Goal: Task Accomplishment & Management: Manage account settings

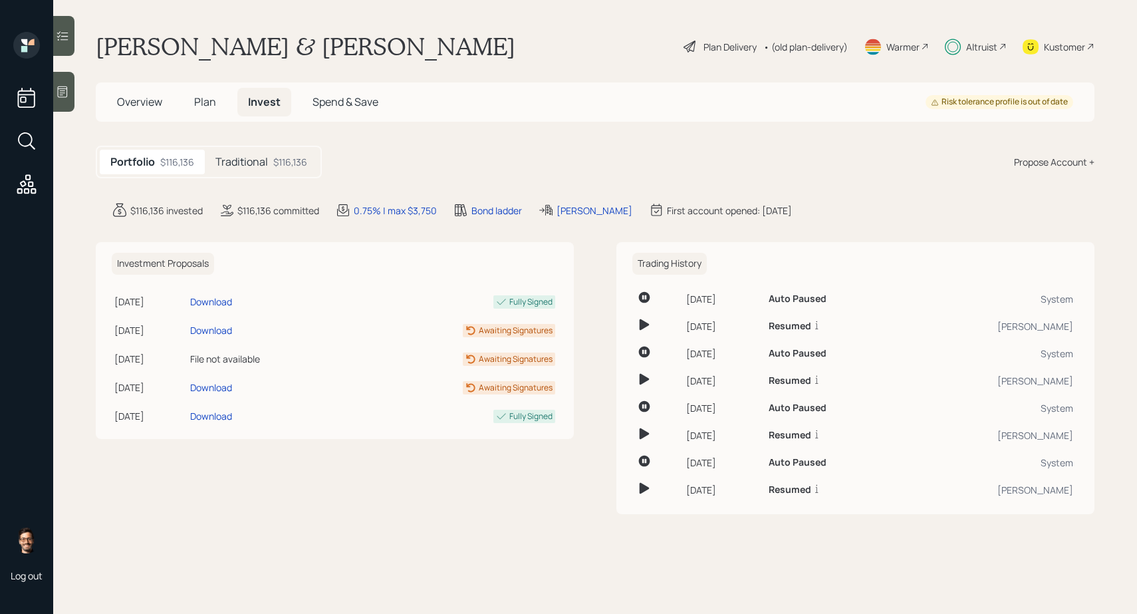
click at [259, 164] on h5 "Traditional" at bounding box center [241, 162] width 53 height 13
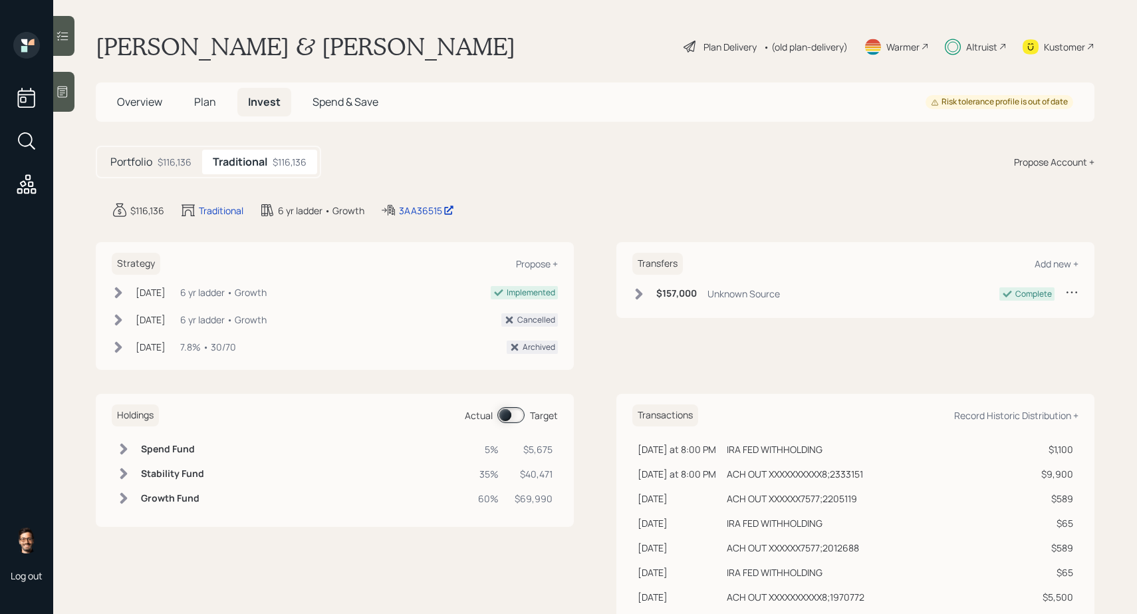
click at [505, 414] on span at bounding box center [510, 415] width 27 height 16
click at [59, 31] on icon at bounding box center [62, 35] width 13 height 13
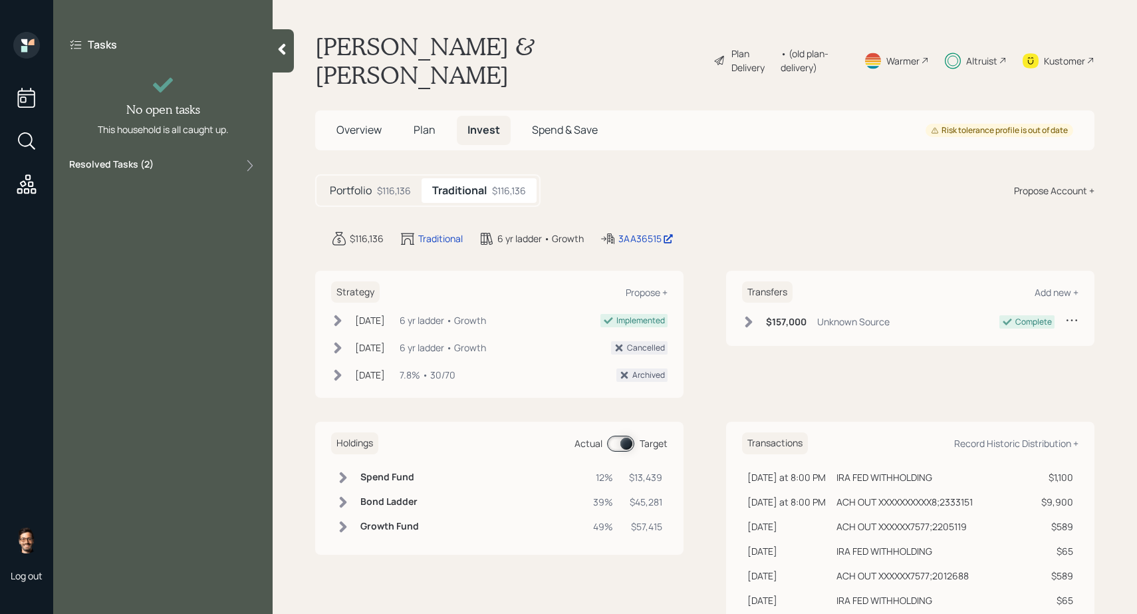
click at [168, 173] on div "Resolved Tasks ( 2 )" at bounding box center [162, 166] width 187 height 16
click at [1058, 54] on div "Kustomer" at bounding box center [1064, 61] width 41 height 14
click at [618, 435] on span at bounding box center [620, 443] width 27 height 16
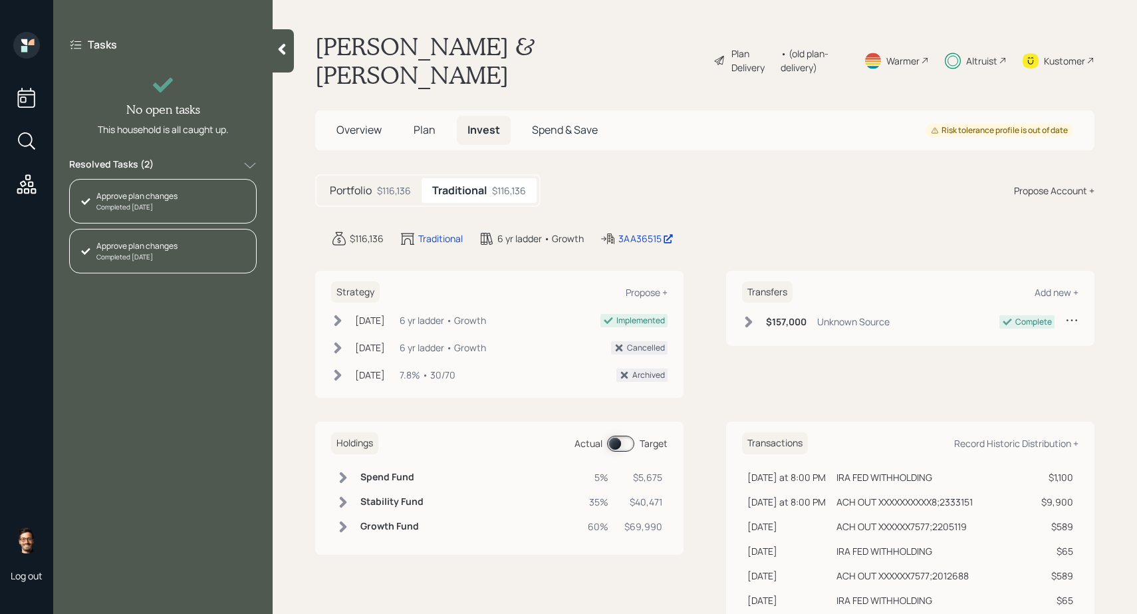
click at [618, 435] on span at bounding box center [620, 443] width 27 height 16
